Goal: Task Accomplishment & Management: Manage account settings

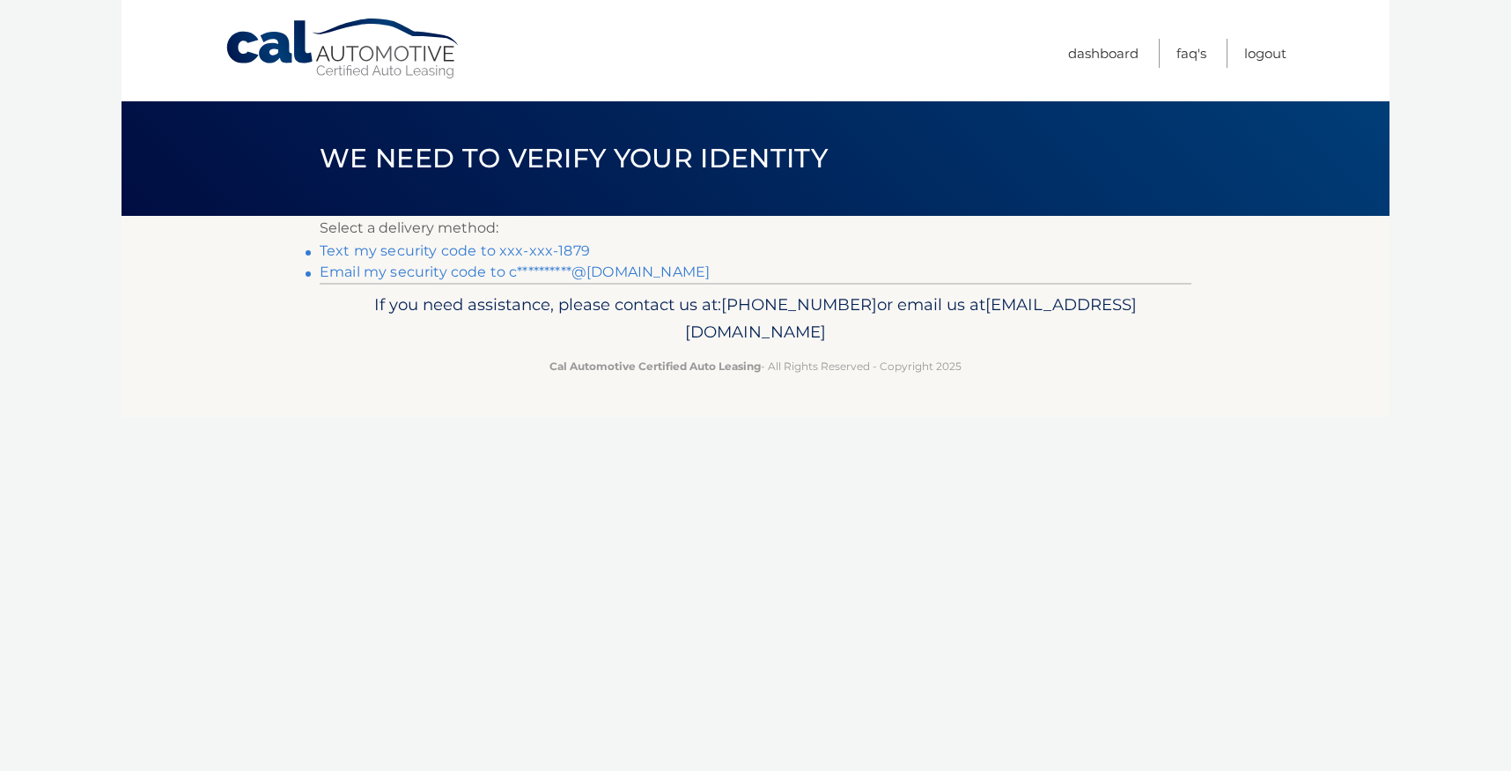
click at [468, 247] on link "Text my security code to xxx-xxx-1879" at bounding box center [455, 250] width 270 height 17
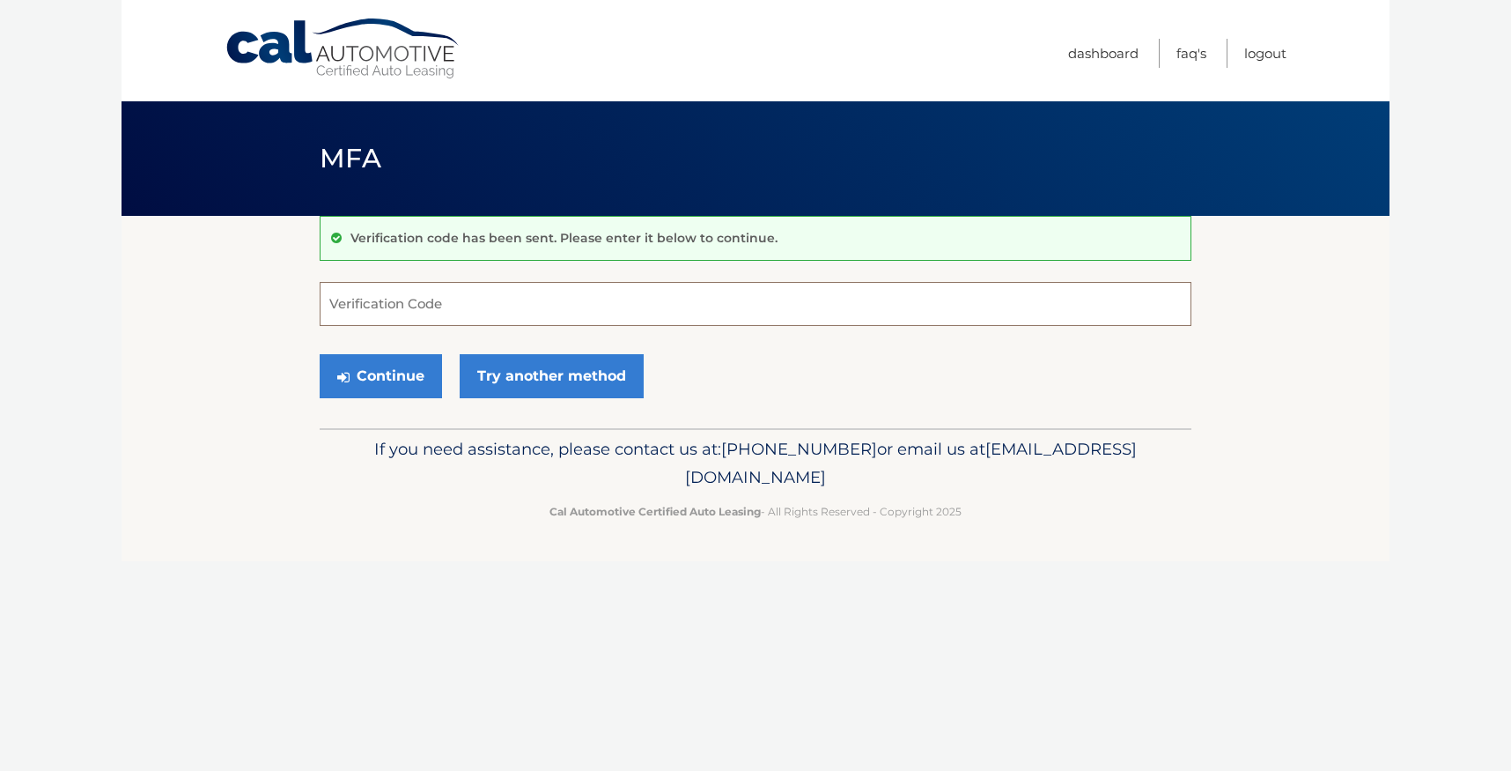
click at [424, 296] on input "Verification Code" at bounding box center [756, 304] width 872 height 44
type input "497895"
click at [386, 373] on button "Continue" at bounding box center [381, 376] width 122 height 44
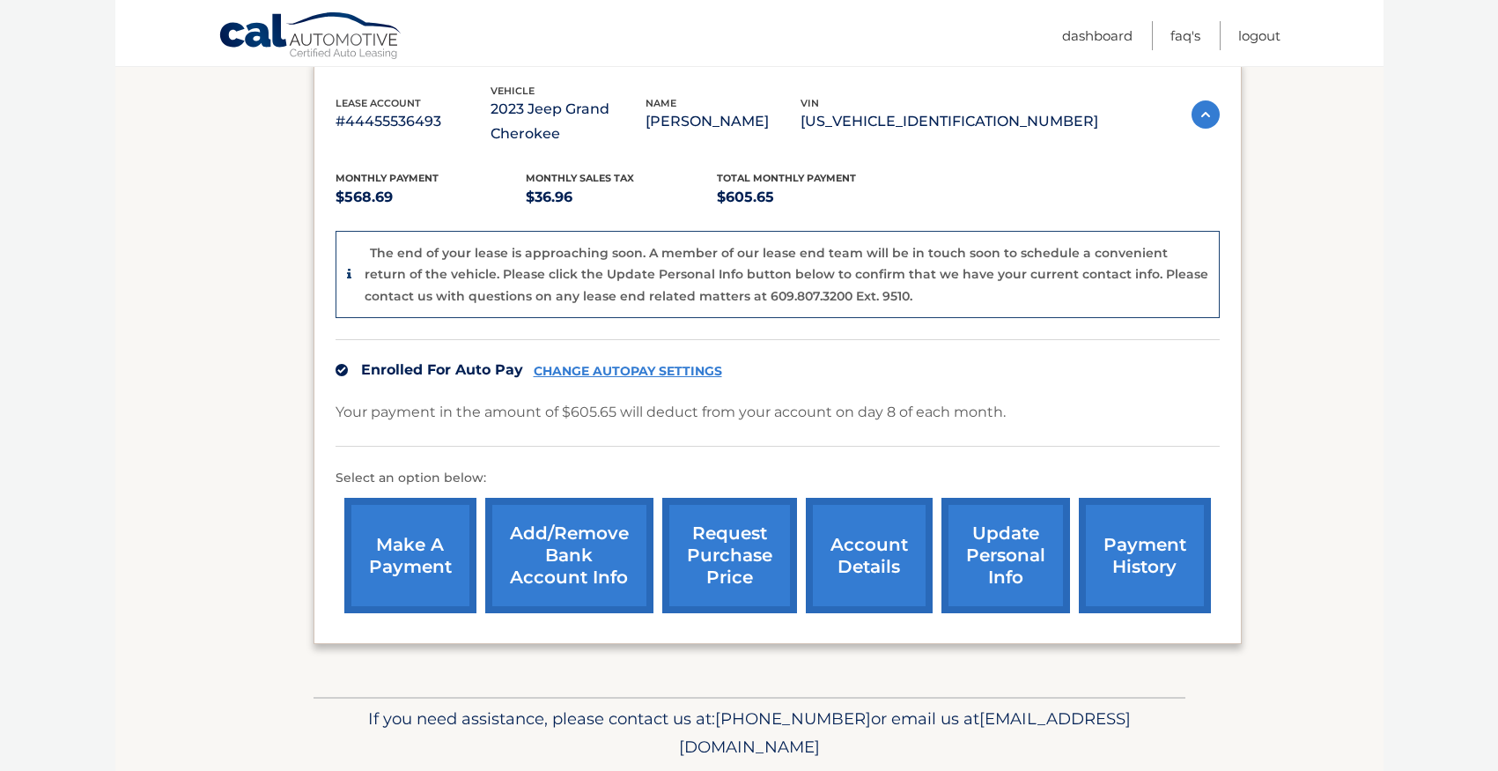
scroll to position [364, 0]
